Goal: Book appointment/travel/reservation

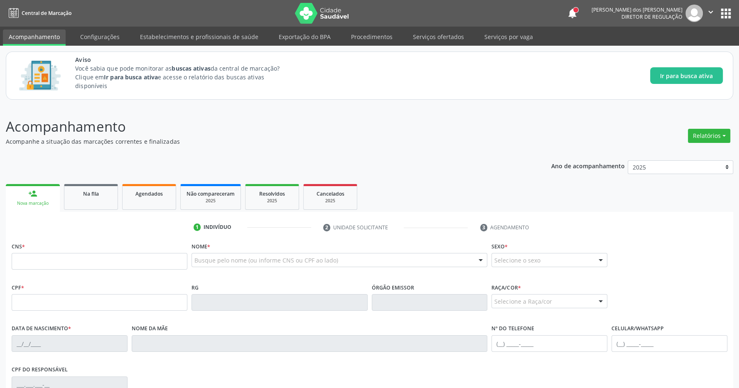
click at [725, 15] on button "apps" at bounding box center [726, 13] width 15 height 15
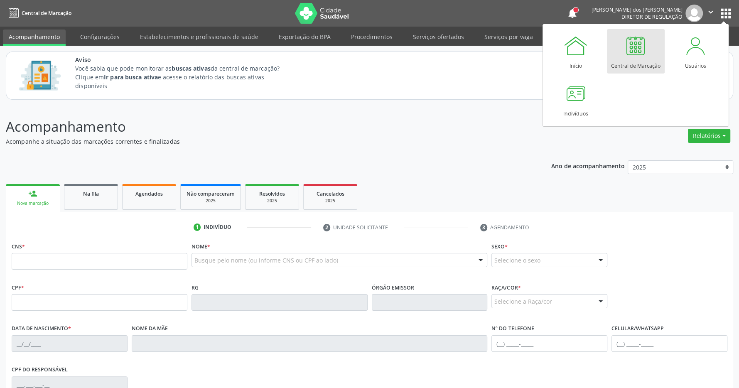
click at [646, 60] on div "Central de Marcação" at bounding box center [635, 63] width 49 height 11
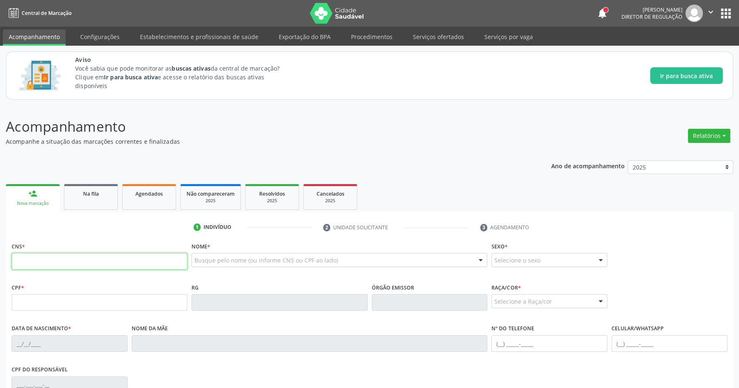
click at [33, 261] on input "text" at bounding box center [100, 261] width 176 height 17
type input "704 8005 8350 8243"
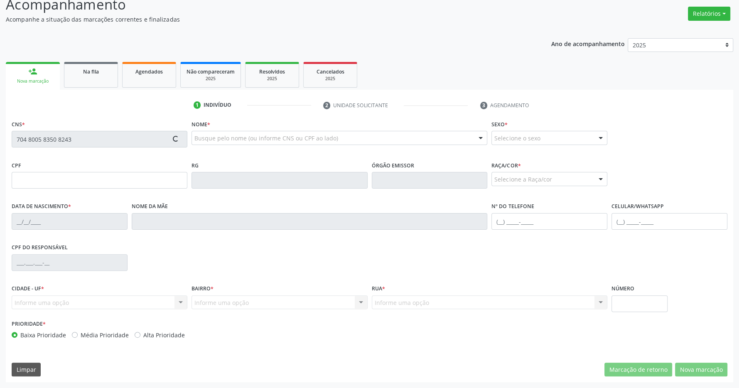
type input "061.477.984-72"
type input "08/01/1937"
type input "Otilia Rosa de Morais"
type input "(82) 99104-0579"
type input "43"
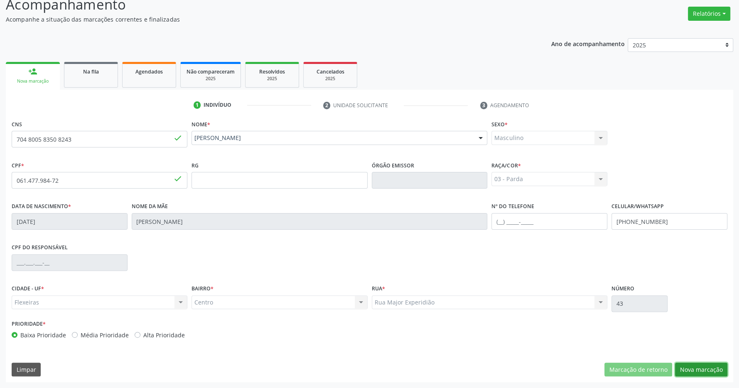
click at [702, 370] on button "Nova marcação" at bounding box center [701, 370] width 52 height 14
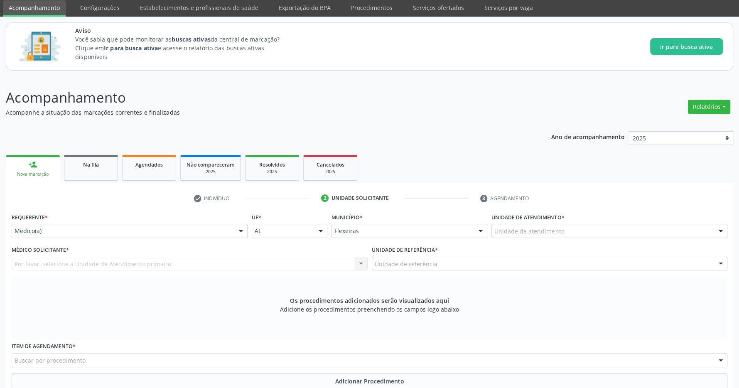
scroll to position [116, 0]
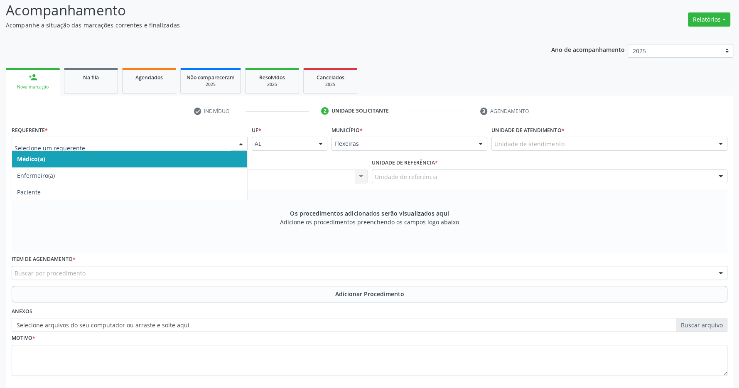
click at [199, 156] on span "Médico(a)" at bounding box center [129, 159] width 235 height 17
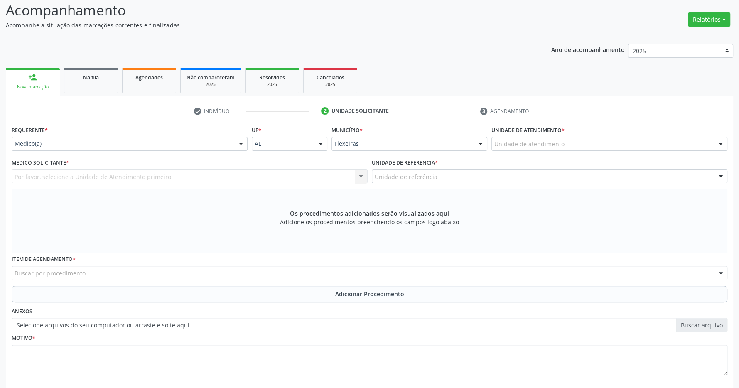
click at [684, 146] on div "Unidade de atendimento" at bounding box center [609, 144] width 236 height 14
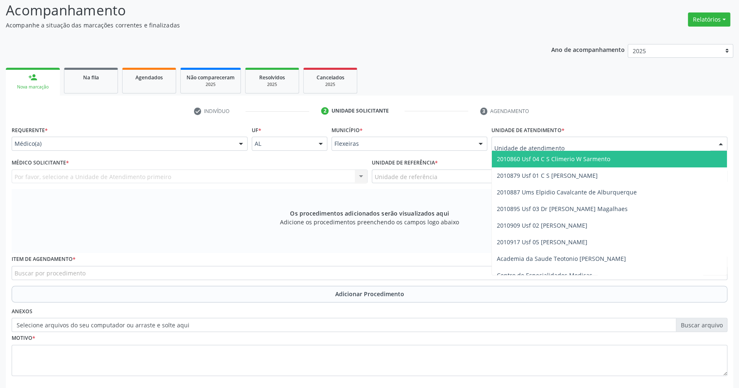
click at [655, 166] on span "2010860 Usf 04 C S Climerio W Sarmento" at bounding box center [609, 159] width 235 height 17
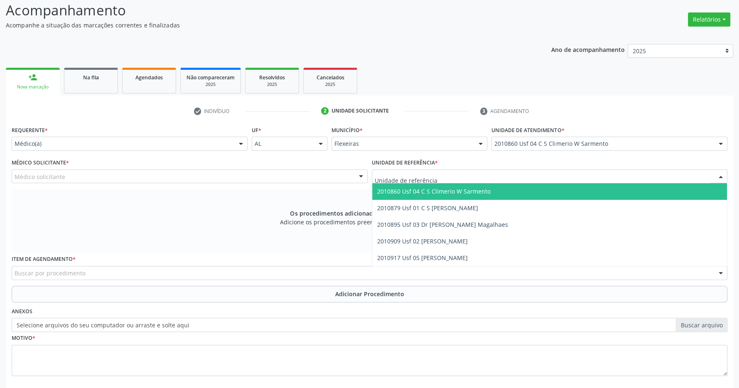
click at [625, 176] on div at bounding box center [550, 176] width 356 height 14
click at [616, 191] on span "2010860 Usf 04 C S Climerio W Sarmento" at bounding box center [549, 191] width 355 height 17
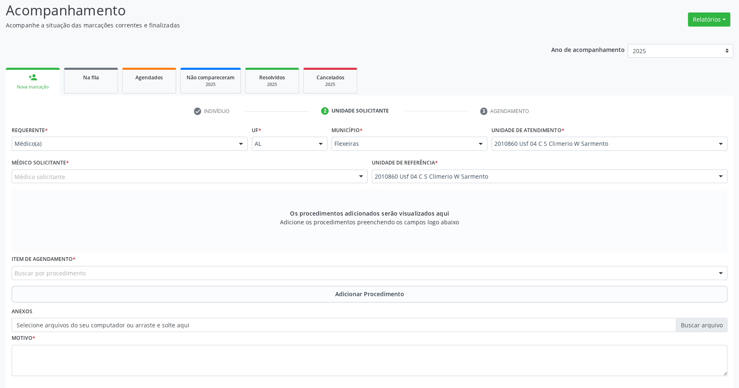
click at [302, 176] on div "Médico solicitante" at bounding box center [190, 176] width 356 height 14
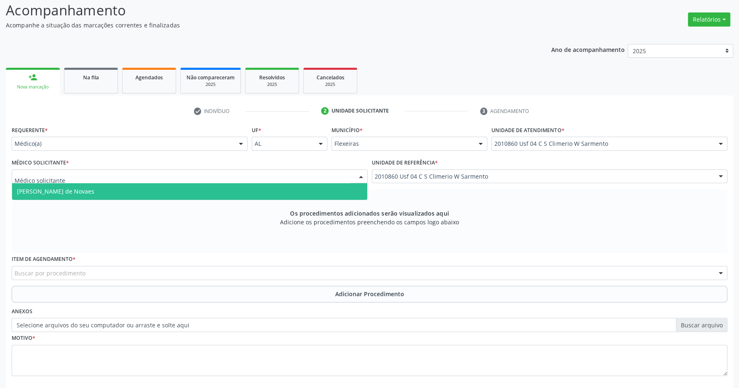
click at [280, 199] on span "Maria Eduarda Gleife Leite de Novaes" at bounding box center [189, 191] width 355 height 17
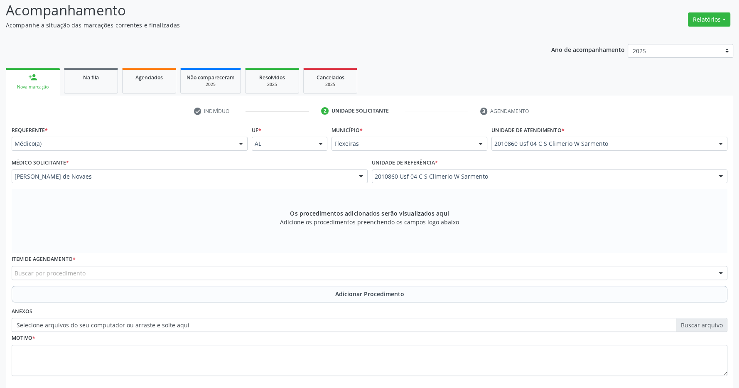
scroll to position [160, 0]
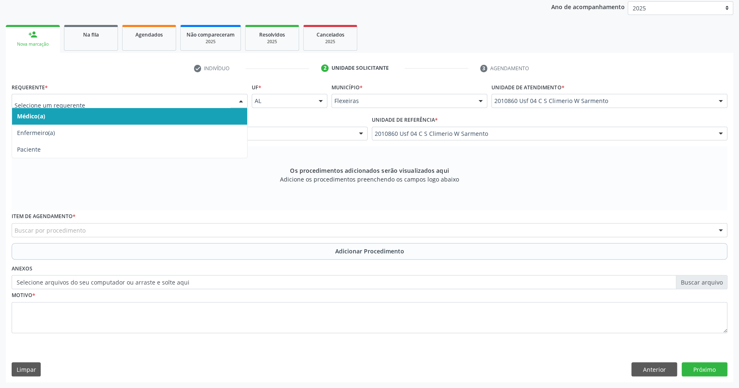
click at [129, 120] on span "Médico(a)" at bounding box center [129, 116] width 235 height 17
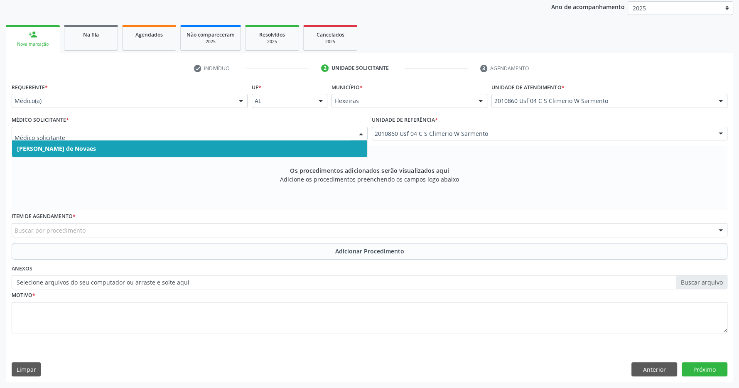
click at [120, 186] on div "Os procedimentos adicionados serão visualizados aqui Adicione os procedimentos …" at bounding box center [370, 178] width 716 height 64
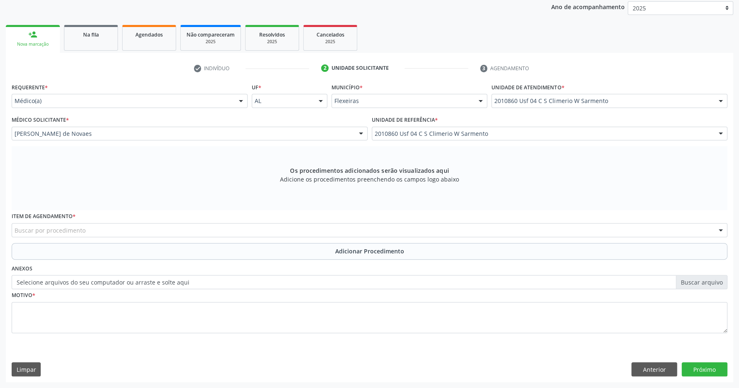
click at [221, 227] on div "Buscar por procedimento" at bounding box center [370, 230] width 716 height 14
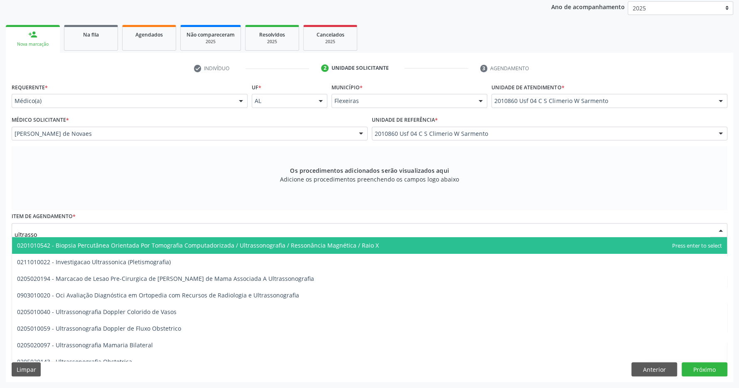
type input "ultrasson"
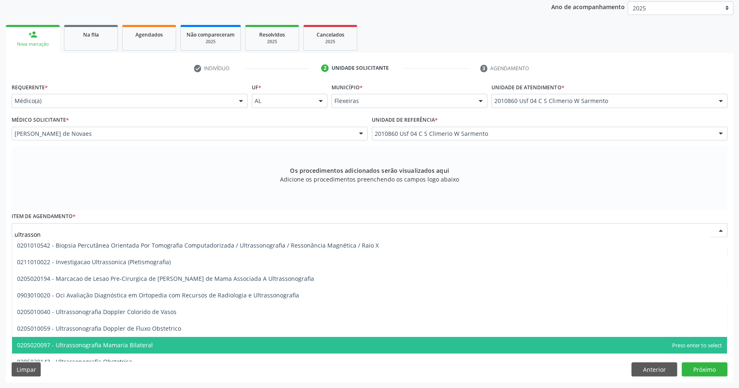
click at [169, 345] on span "0205020097 - Ultrassonografia Mamaria Bilateral" at bounding box center [369, 345] width 715 height 17
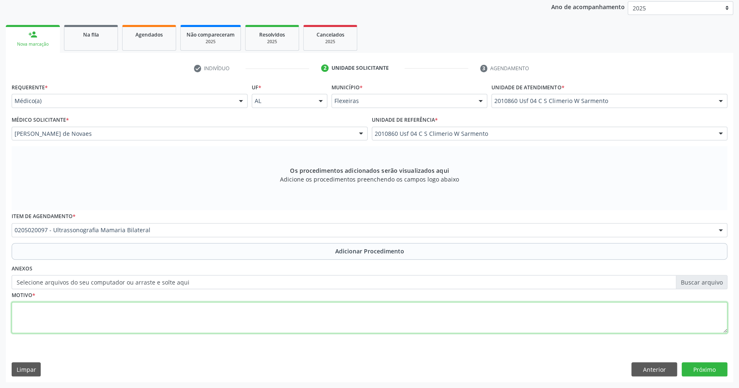
click at [65, 314] on textarea at bounding box center [370, 318] width 716 height 32
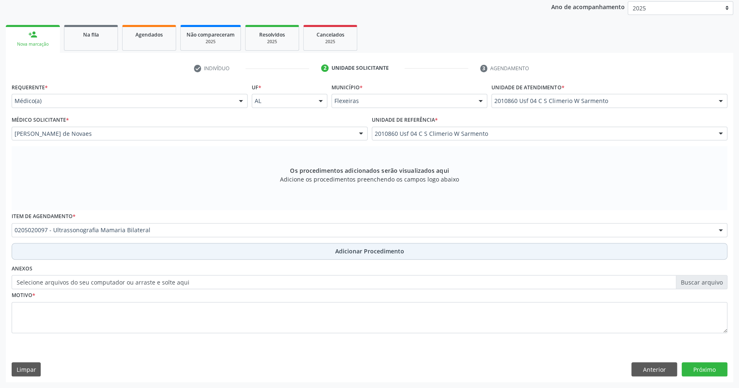
click at [339, 253] on span "Adicionar Procedimento" at bounding box center [369, 251] width 69 height 9
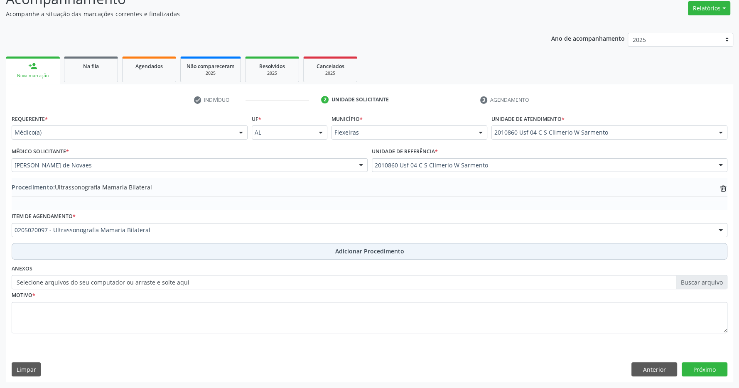
scroll to position [128, 0]
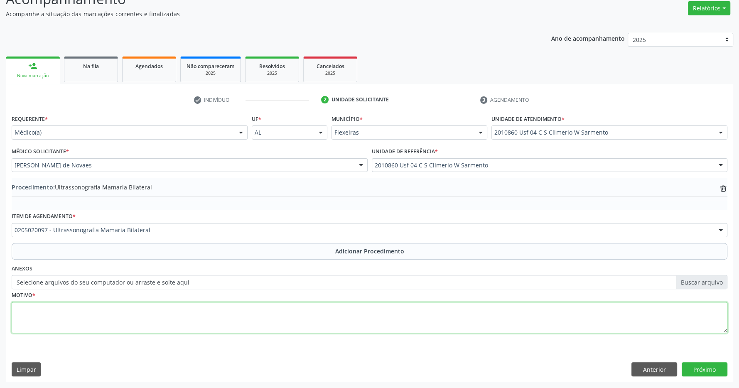
click at [302, 312] on textarea at bounding box center [370, 318] width 716 height 32
type textarea "rastrio"
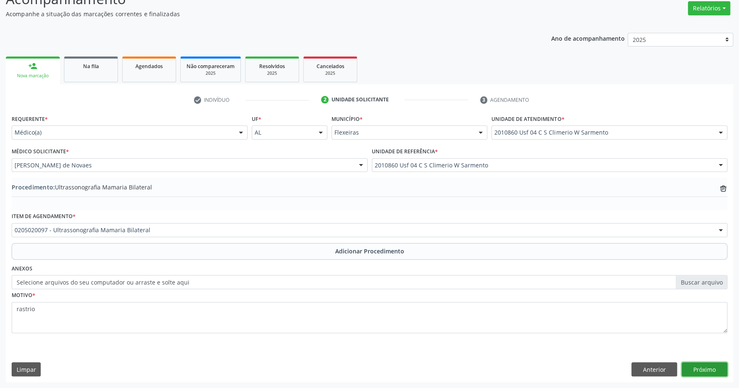
click at [702, 367] on button "Próximo" at bounding box center [705, 369] width 46 height 14
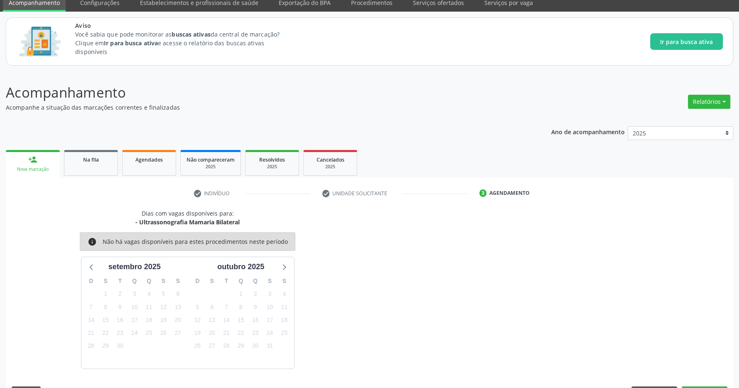
scroll to position [59, 0]
